Goal: Task Accomplishment & Management: Use online tool/utility

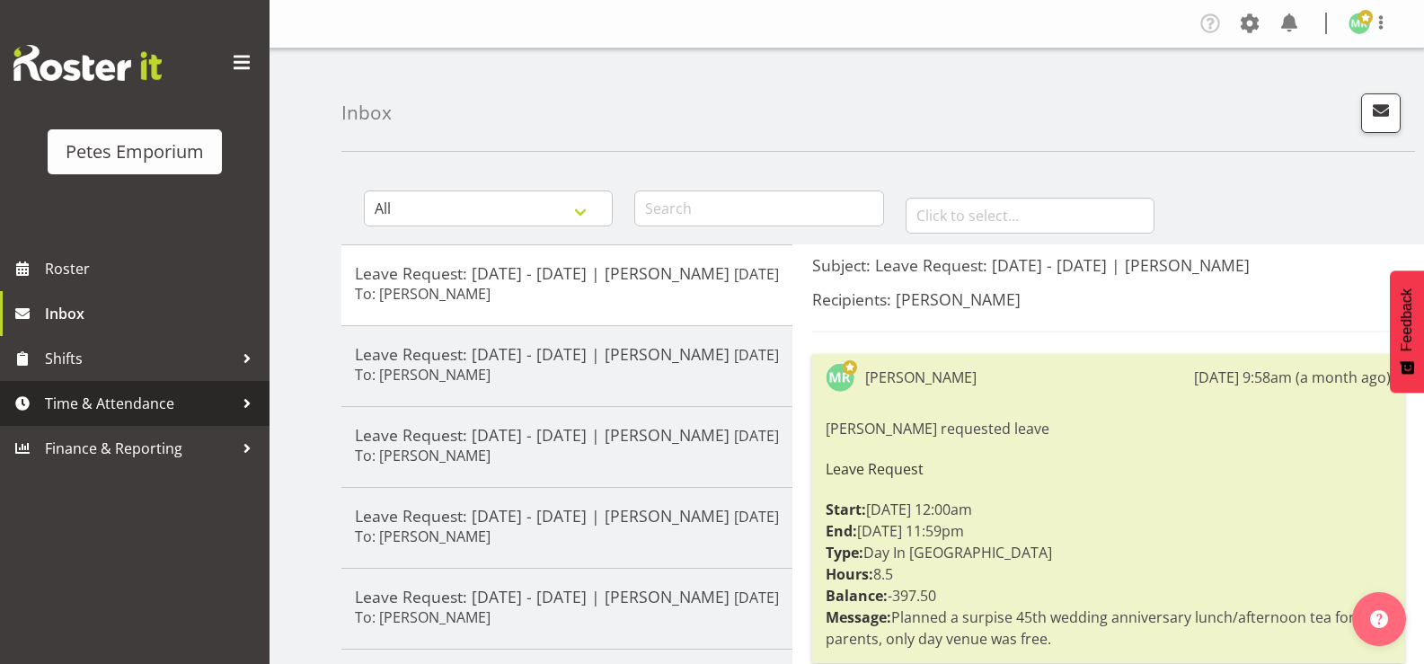
click at [89, 402] on span "Time & Attendance" at bounding box center [139, 403] width 189 height 27
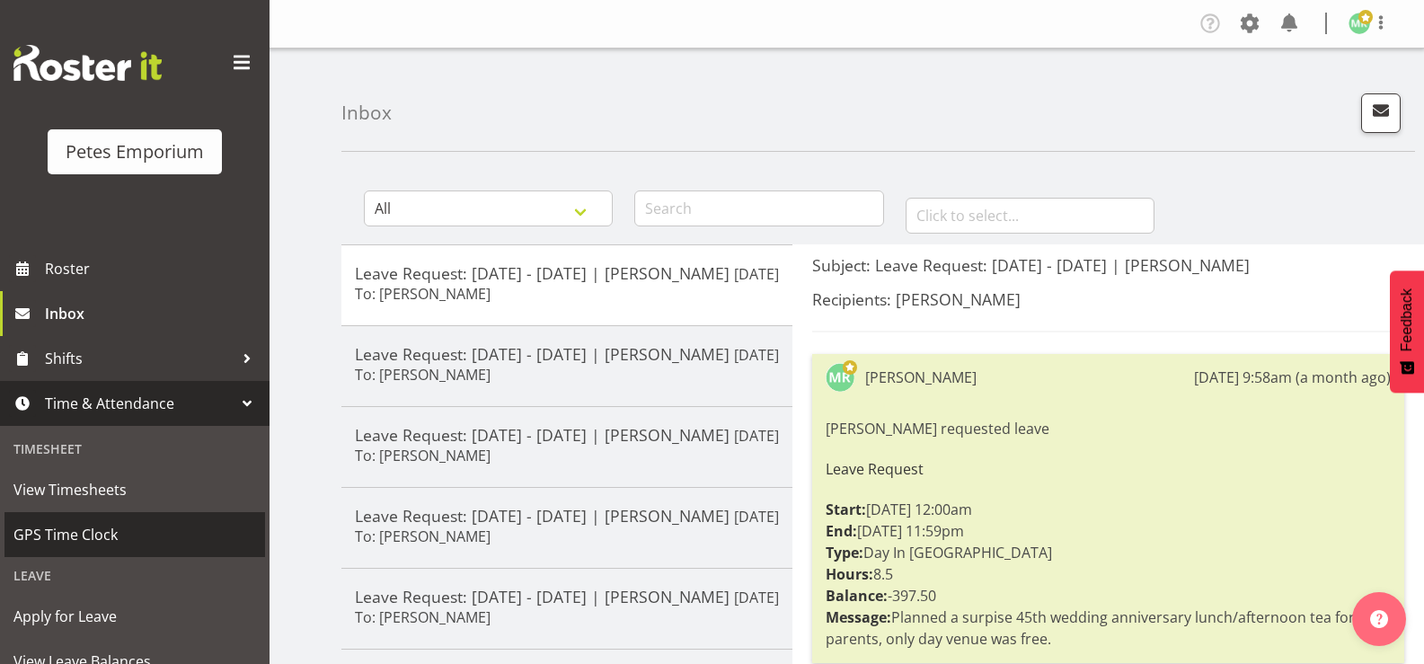
click at [109, 528] on span "GPS Time Clock" at bounding box center [134, 534] width 243 height 27
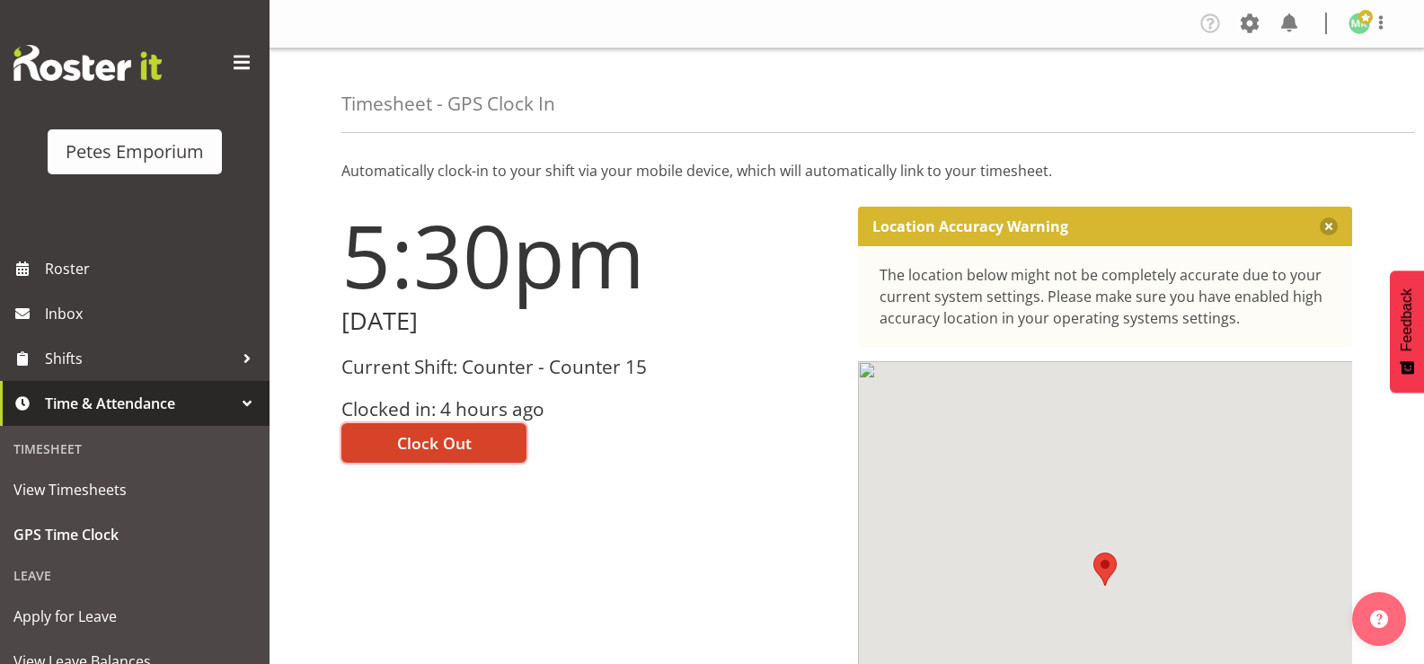
click at [463, 446] on span "Clock Out" at bounding box center [434, 442] width 75 height 23
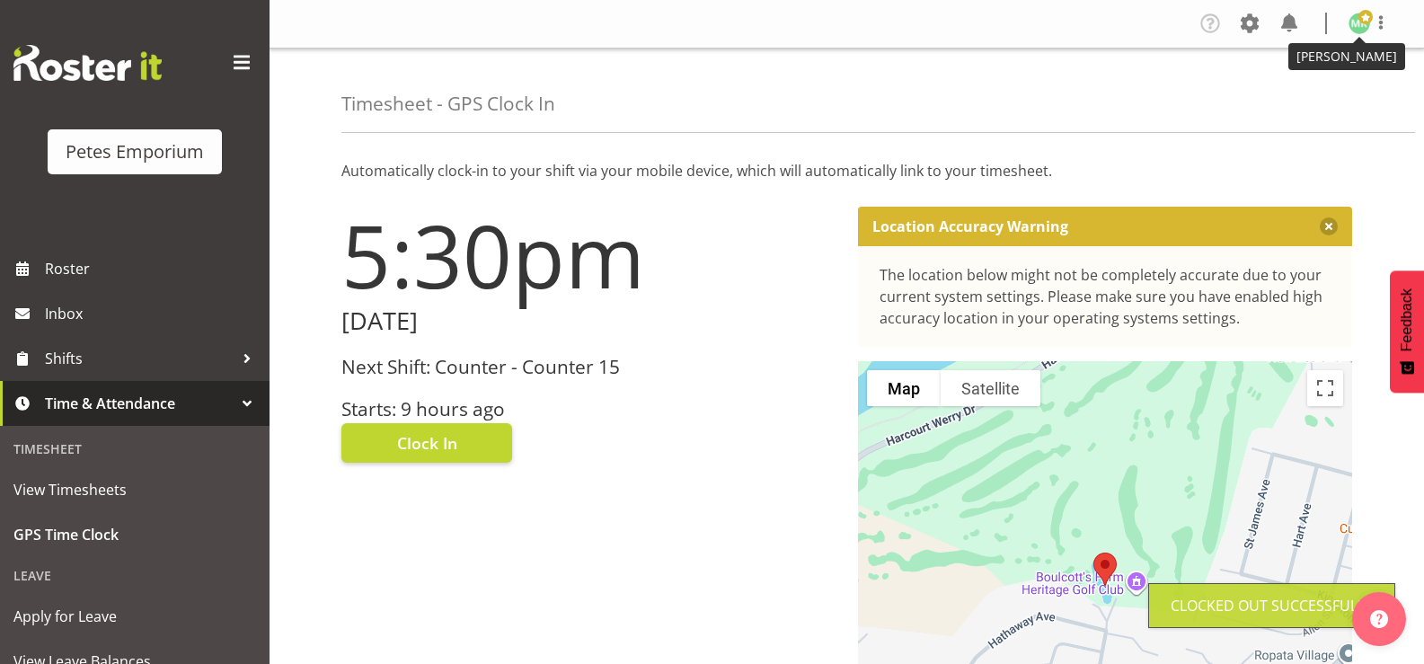
click at [1362, 22] on span at bounding box center [1365, 17] width 14 height 14
click at [1304, 97] on link "Log Out" at bounding box center [1305, 94] width 172 height 32
